Goal: Complete application form

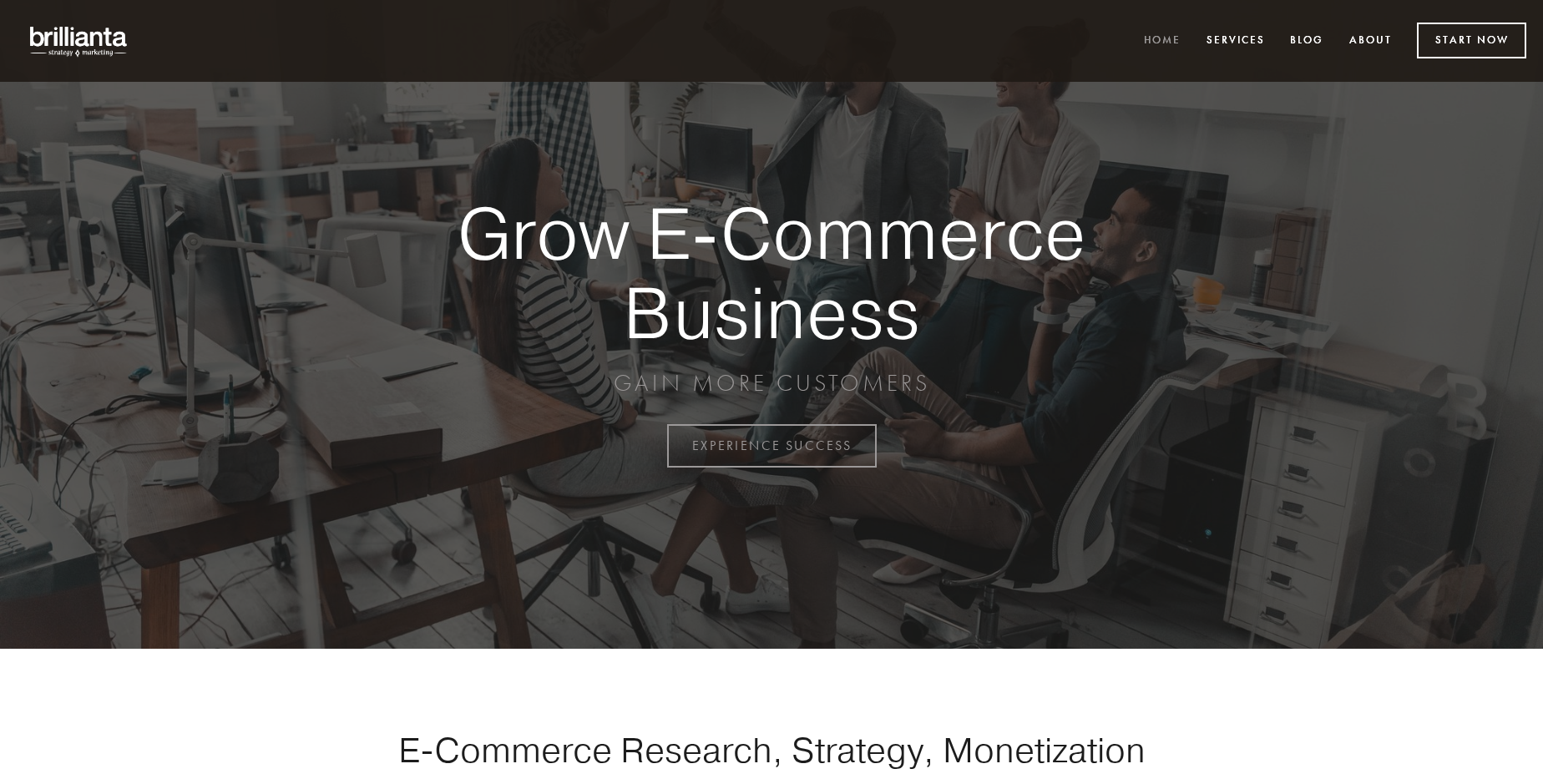
scroll to position [4376, 0]
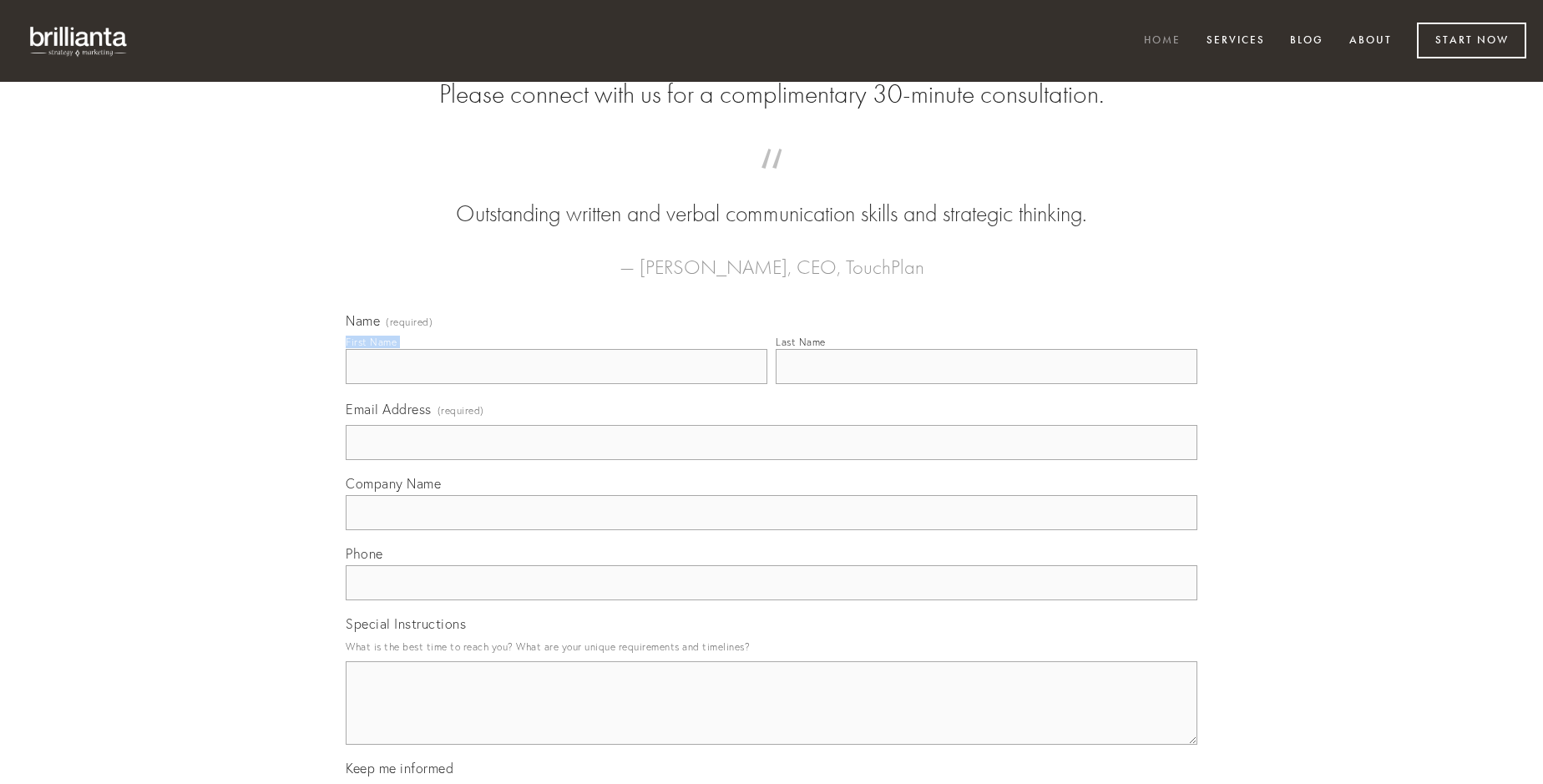
type input "[PERSON_NAME]"
click at [986, 384] on input "Last Name" at bounding box center [986, 366] width 422 height 35
type input "[PERSON_NAME]"
click at [772, 460] on input "Email Address (required)" at bounding box center [771, 442] width 852 height 35
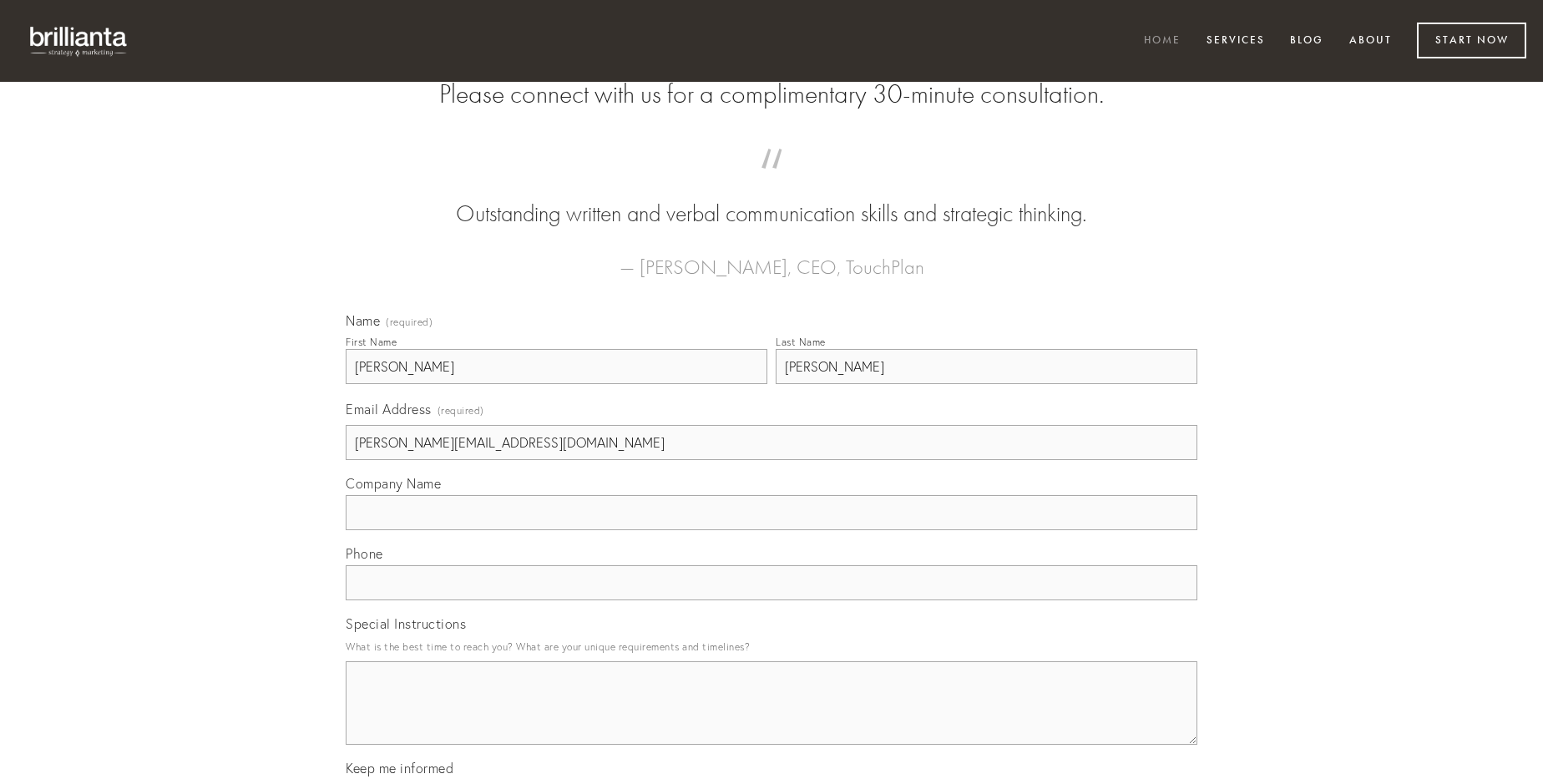
type input "[PERSON_NAME][EMAIL_ADDRESS][DOMAIN_NAME]"
click at [772, 530] on input "Company Name" at bounding box center [771, 512] width 852 height 35
type input "bis"
click at [772, 601] on input "text" at bounding box center [771, 583] width 852 height 35
click at [772, 718] on textarea "Special Instructions" at bounding box center [771, 702] width 852 height 84
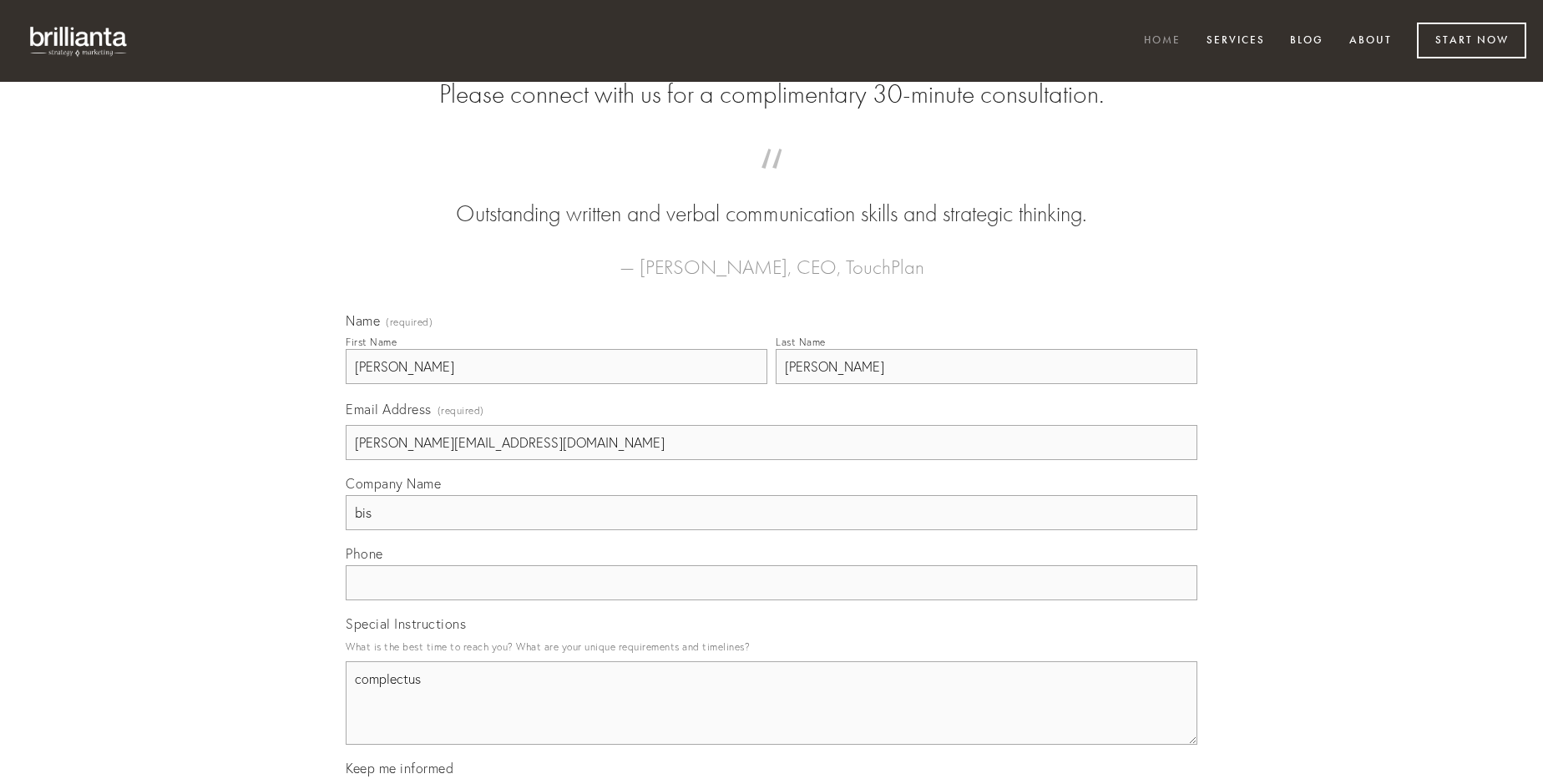
type textarea "complectus"
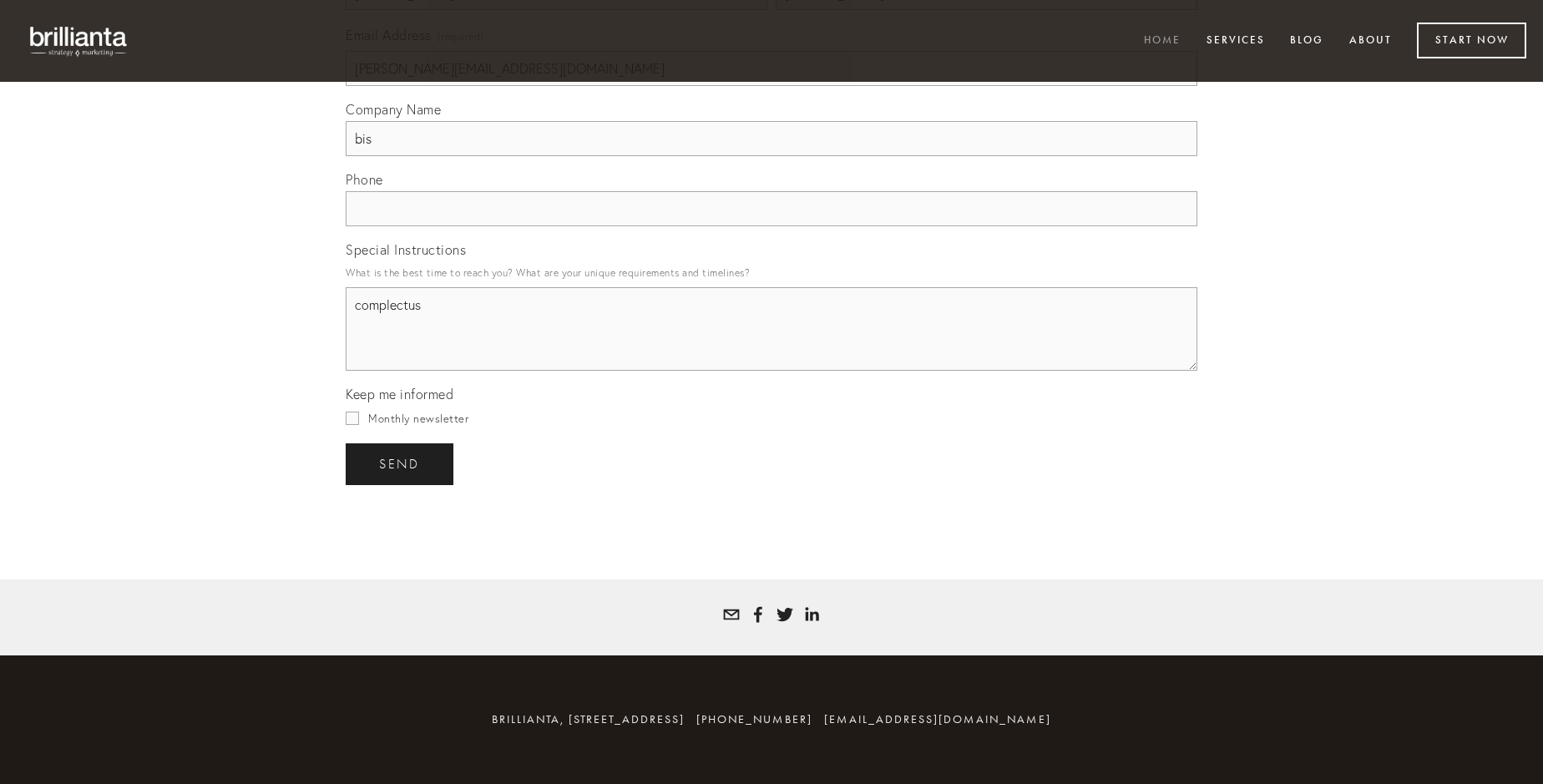
click at [401, 463] on span "send" at bounding box center [399, 464] width 40 height 15
